Goal: Transaction & Acquisition: Purchase product/service

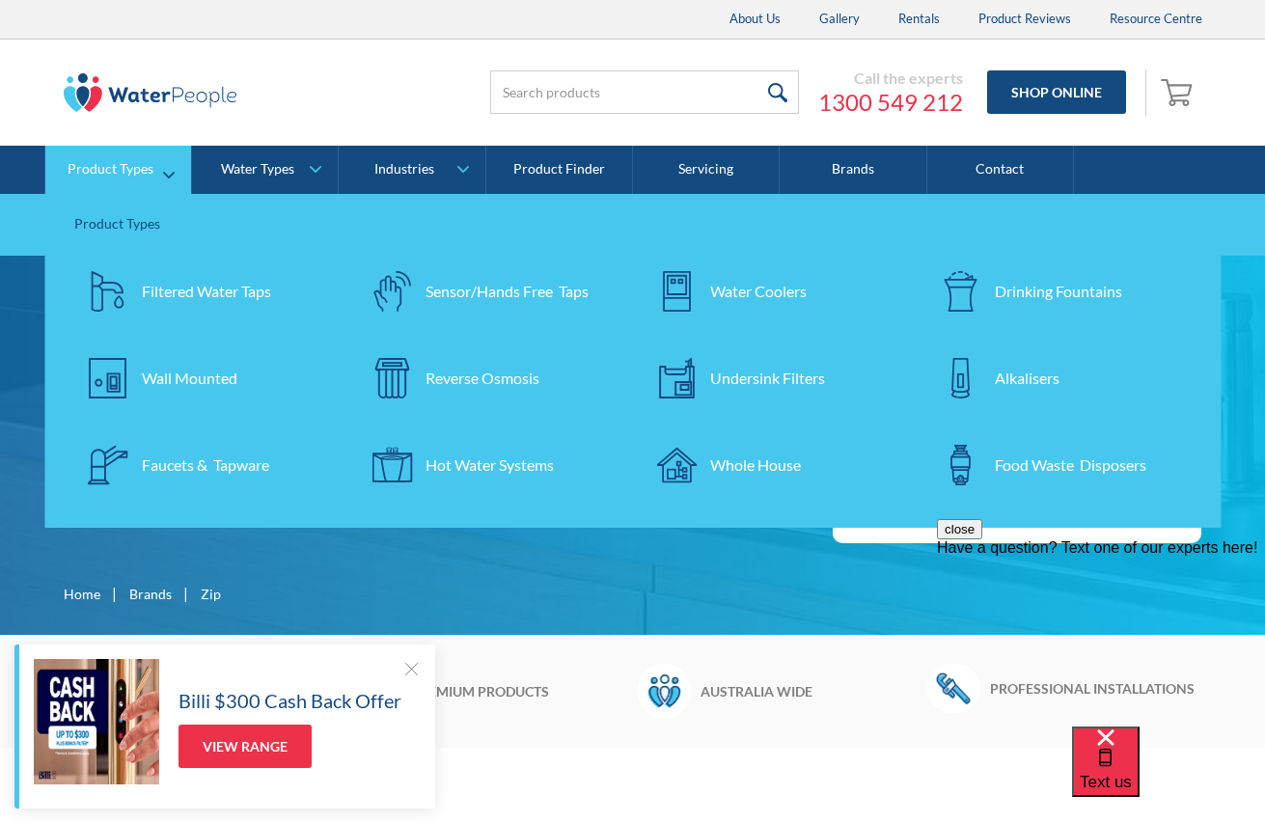
scroll to position [2, 1]
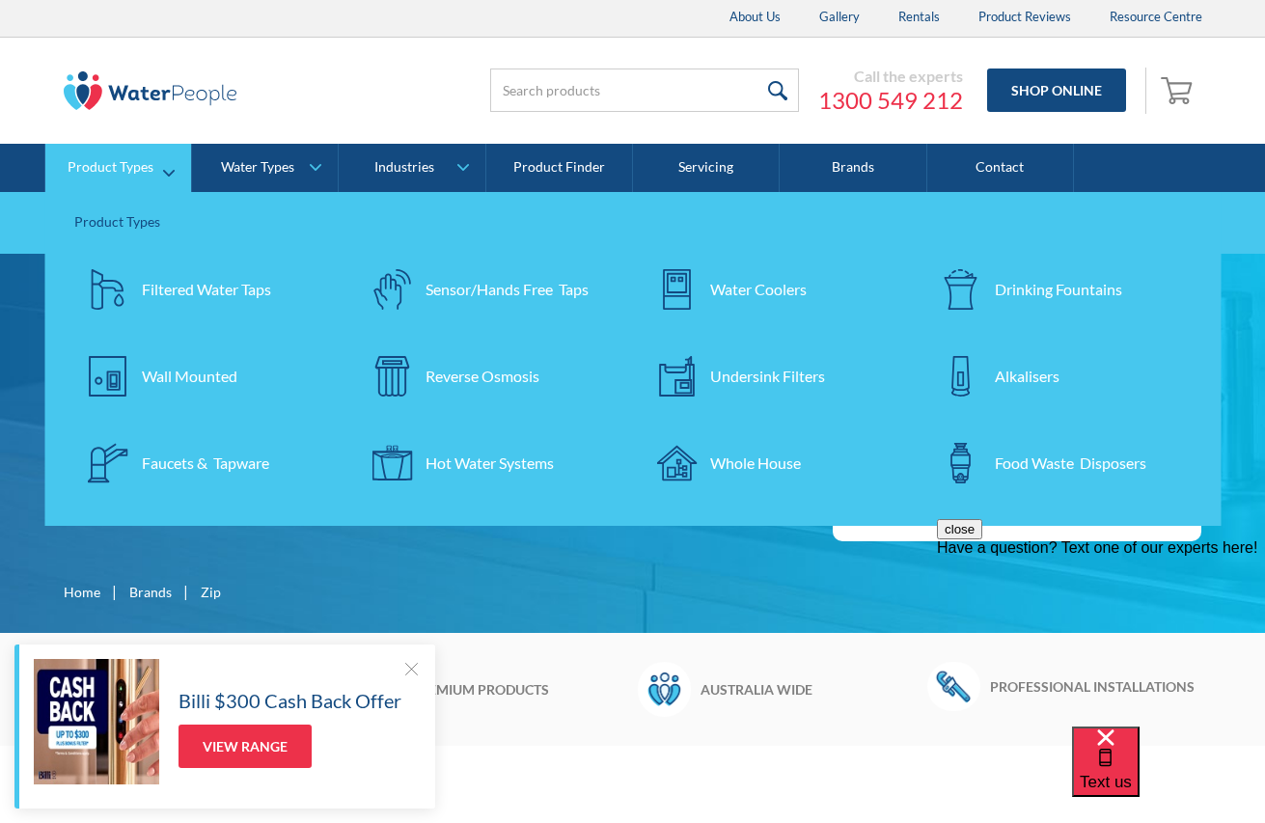
click at [167, 288] on div "Filtered Water Taps" at bounding box center [206, 289] width 129 height 23
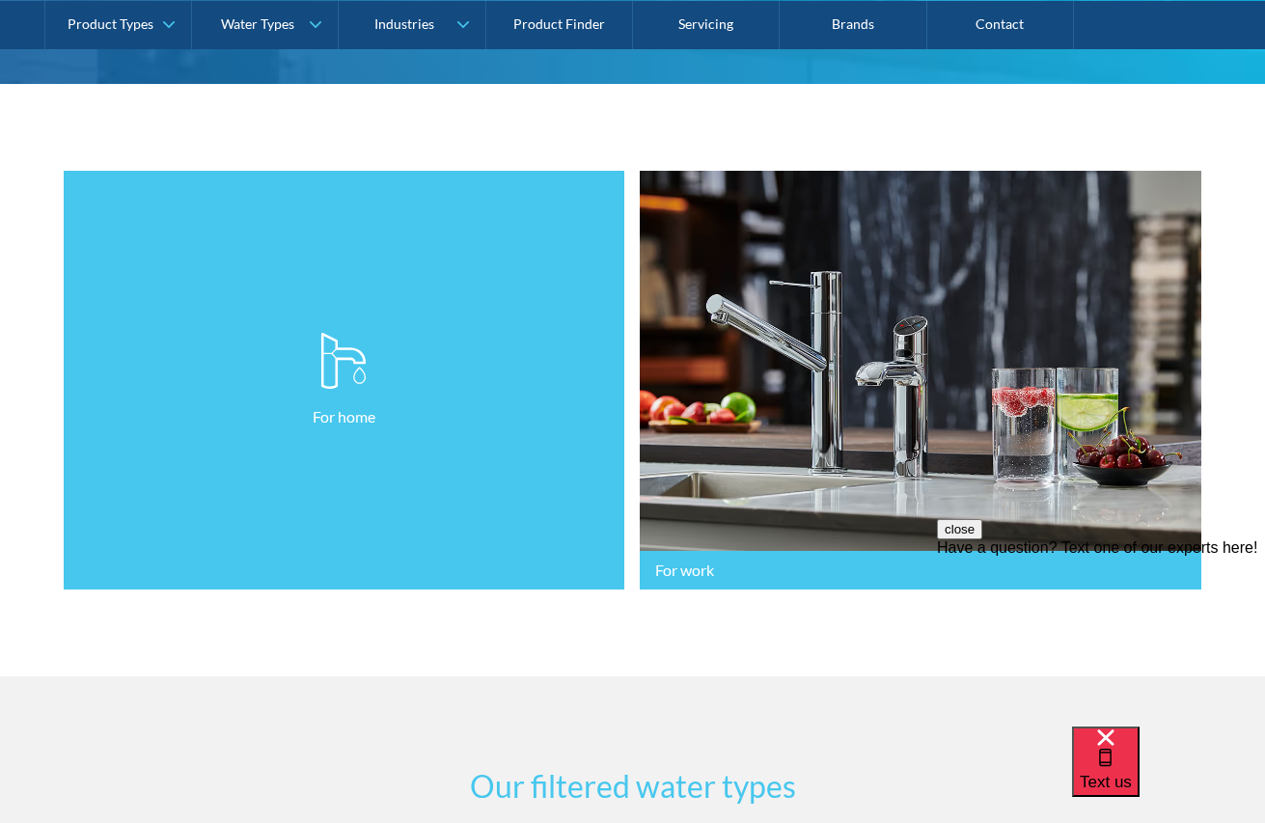
click at [248, 570] on link "For home" at bounding box center [345, 381] width 562 height 420
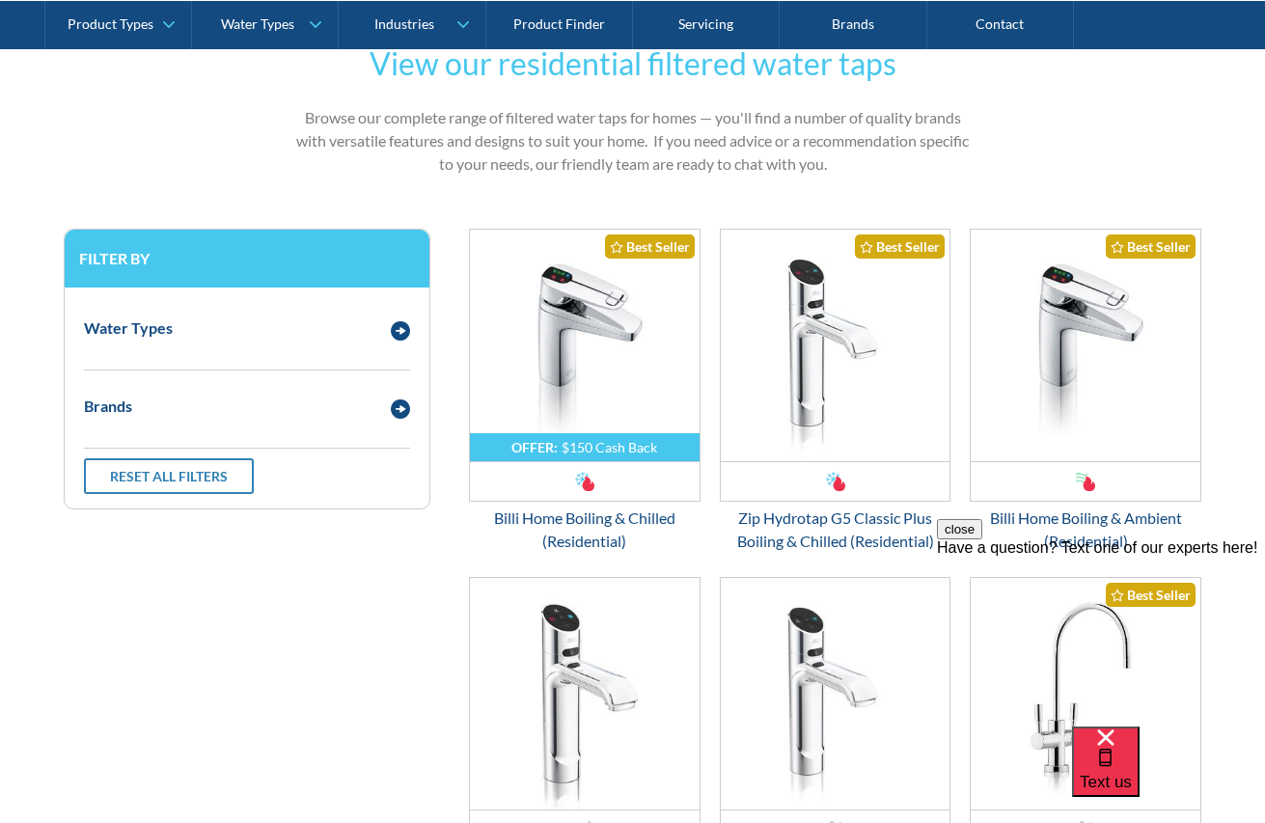
scroll to position [959, 0]
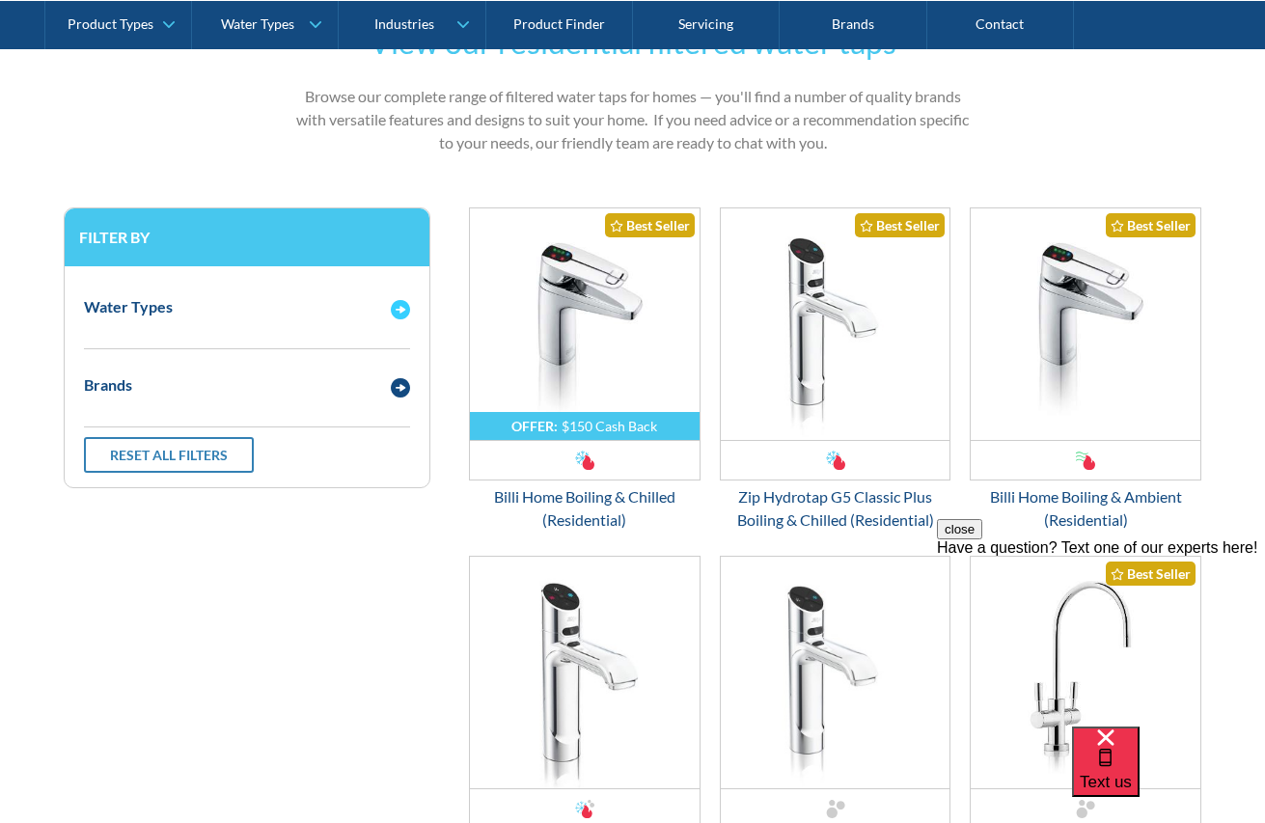
click at [400, 306] on img "Email Form 3" at bounding box center [400, 309] width 19 height 19
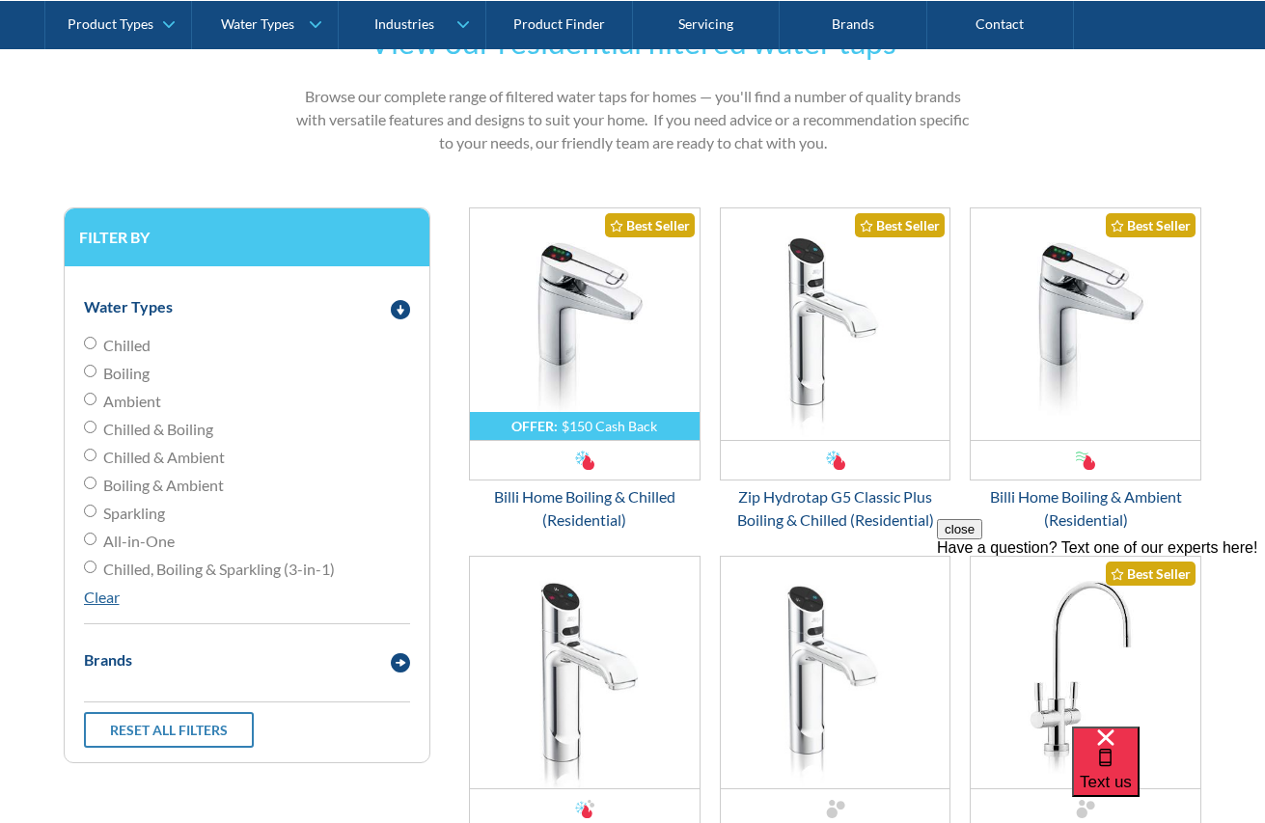
click at [95, 340] on input "Chilled" at bounding box center [90, 343] width 13 height 13
radio input "true"
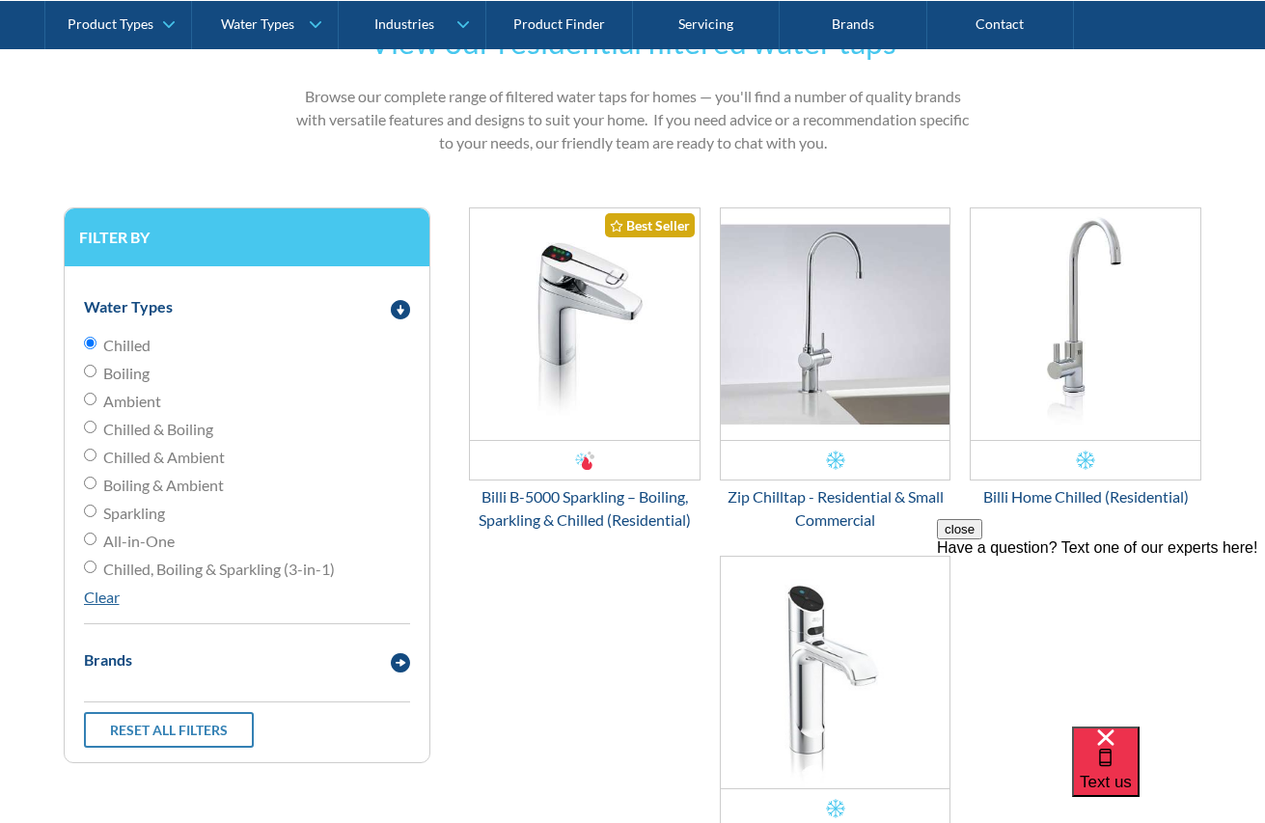
click at [89, 337] on input "Chilled" at bounding box center [90, 343] width 13 height 13
click at [91, 510] on input "Sparkling" at bounding box center [90, 511] width 13 height 13
radio input "true"
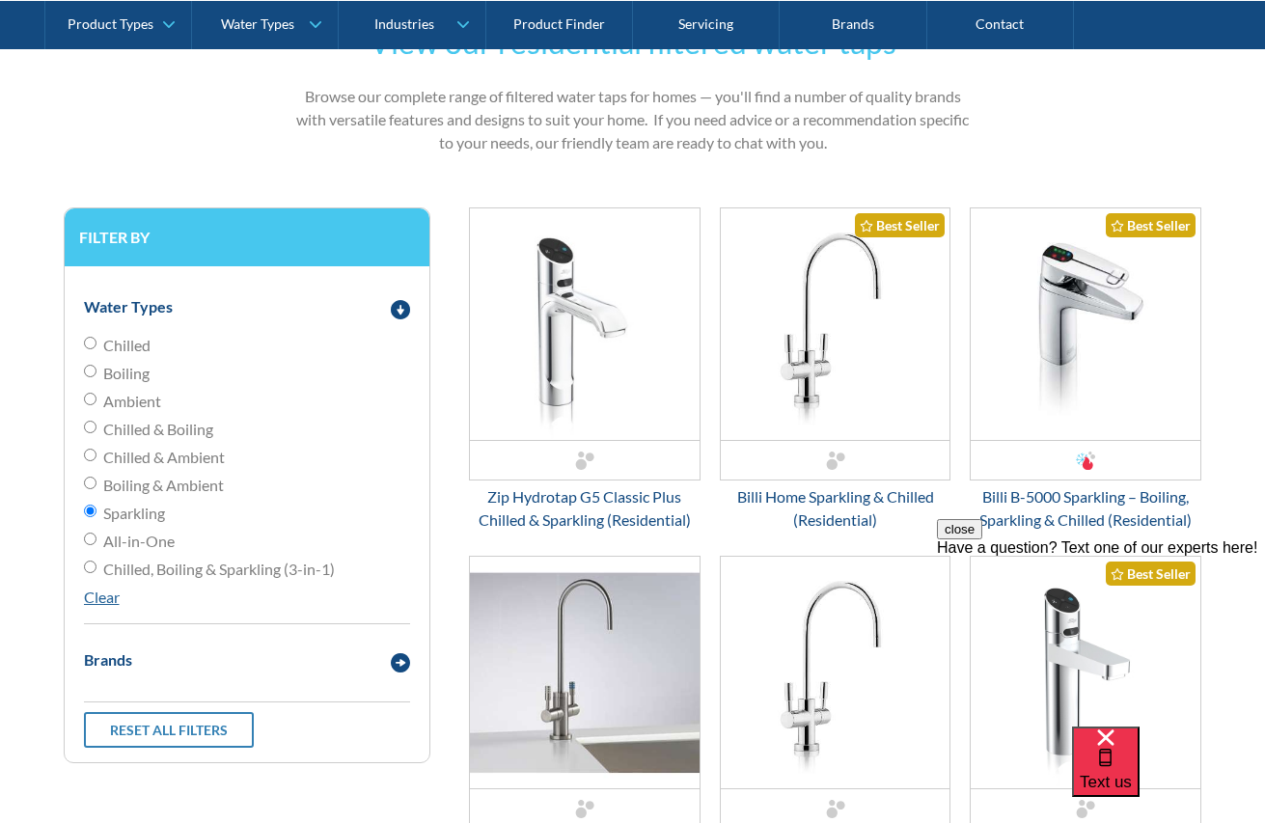
scroll to position [987, 0]
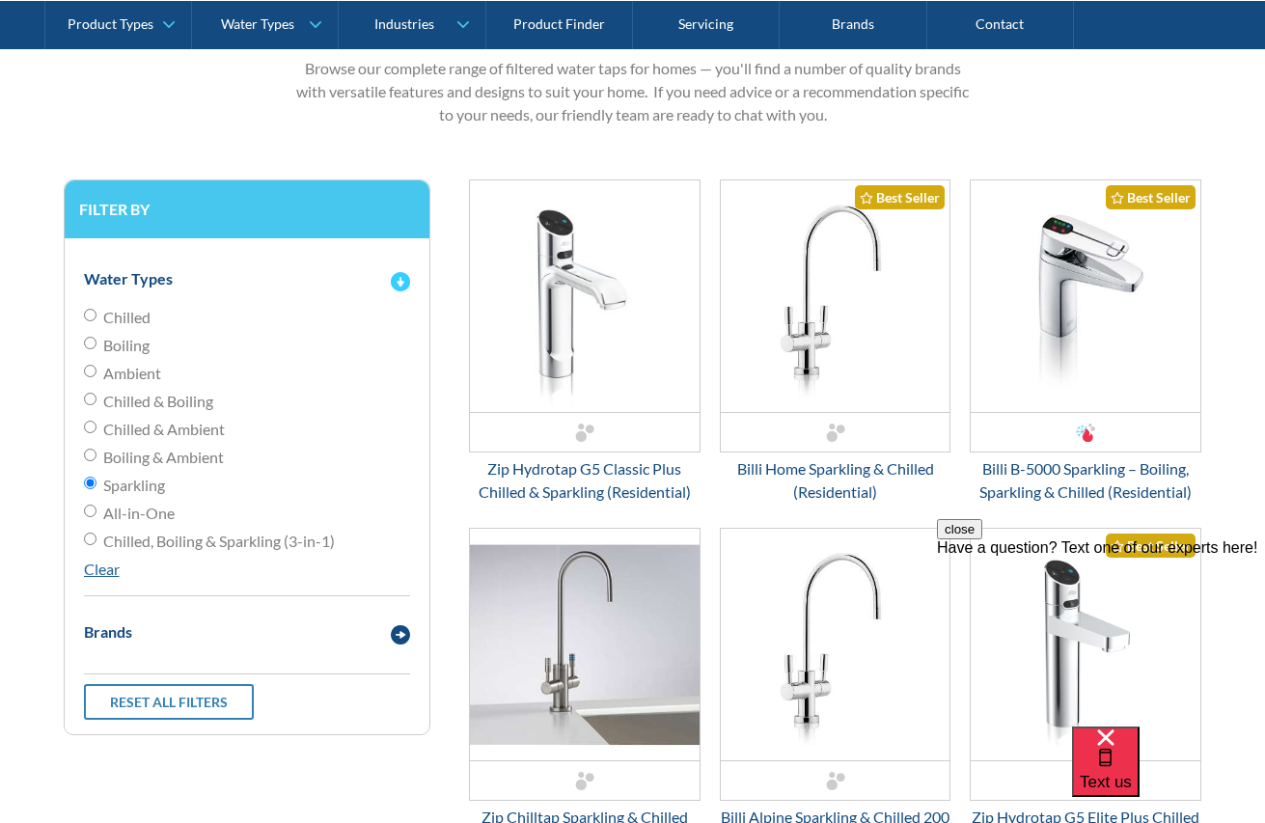
click at [407, 279] on img "Email Form 3" at bounding box center [400, 281] width 19 height 19
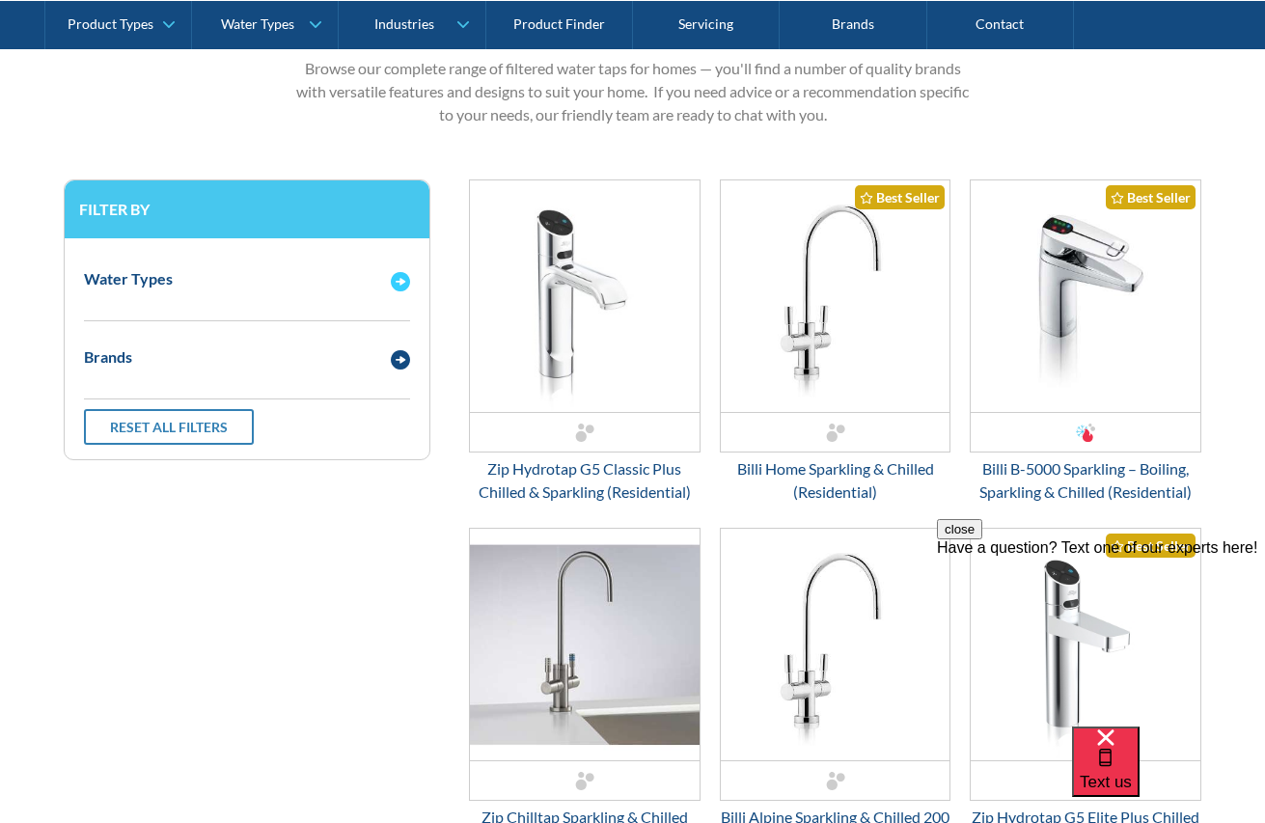
click at [407, 279] on img "Email Form 3" at bounding box center [400, 281] width 19 height 19
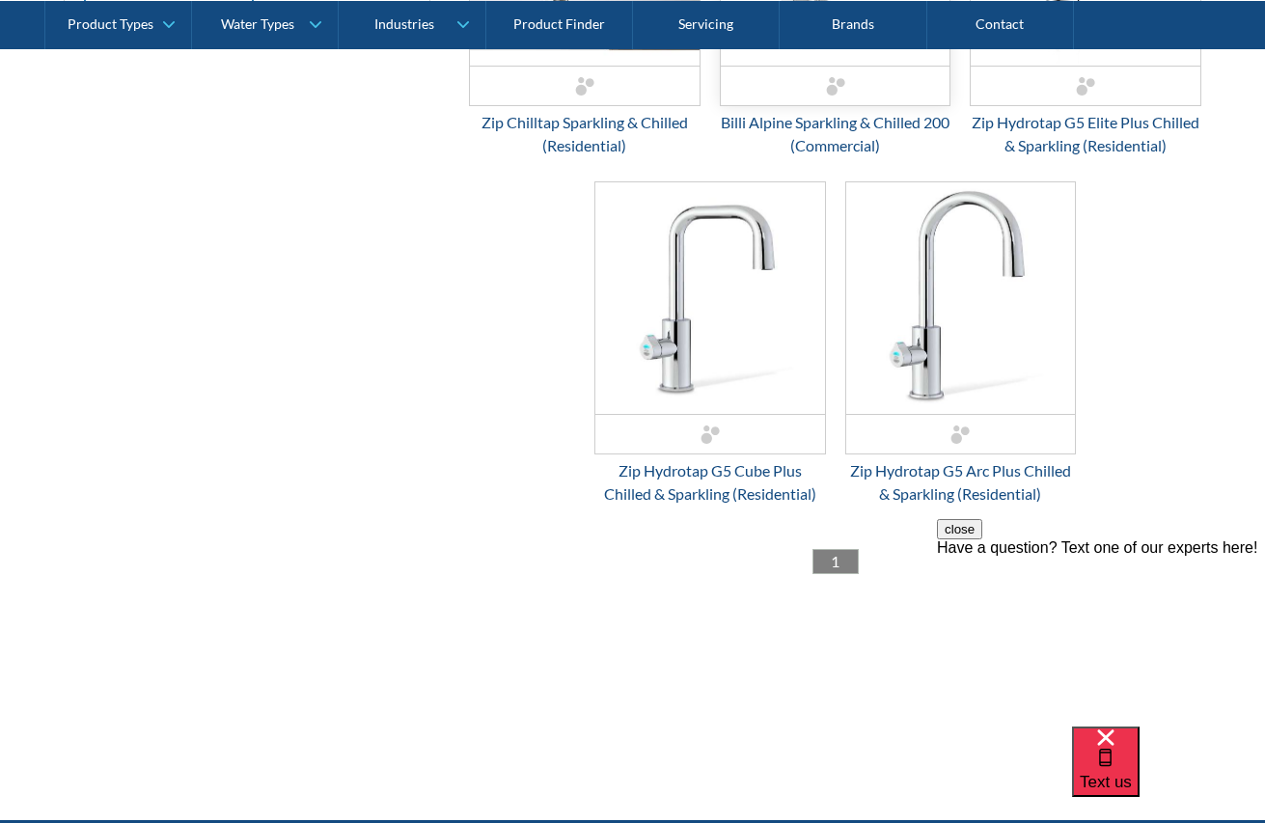
scroll to position [1700, 0]
